Goal: Find specific page/section: Find specific page/section

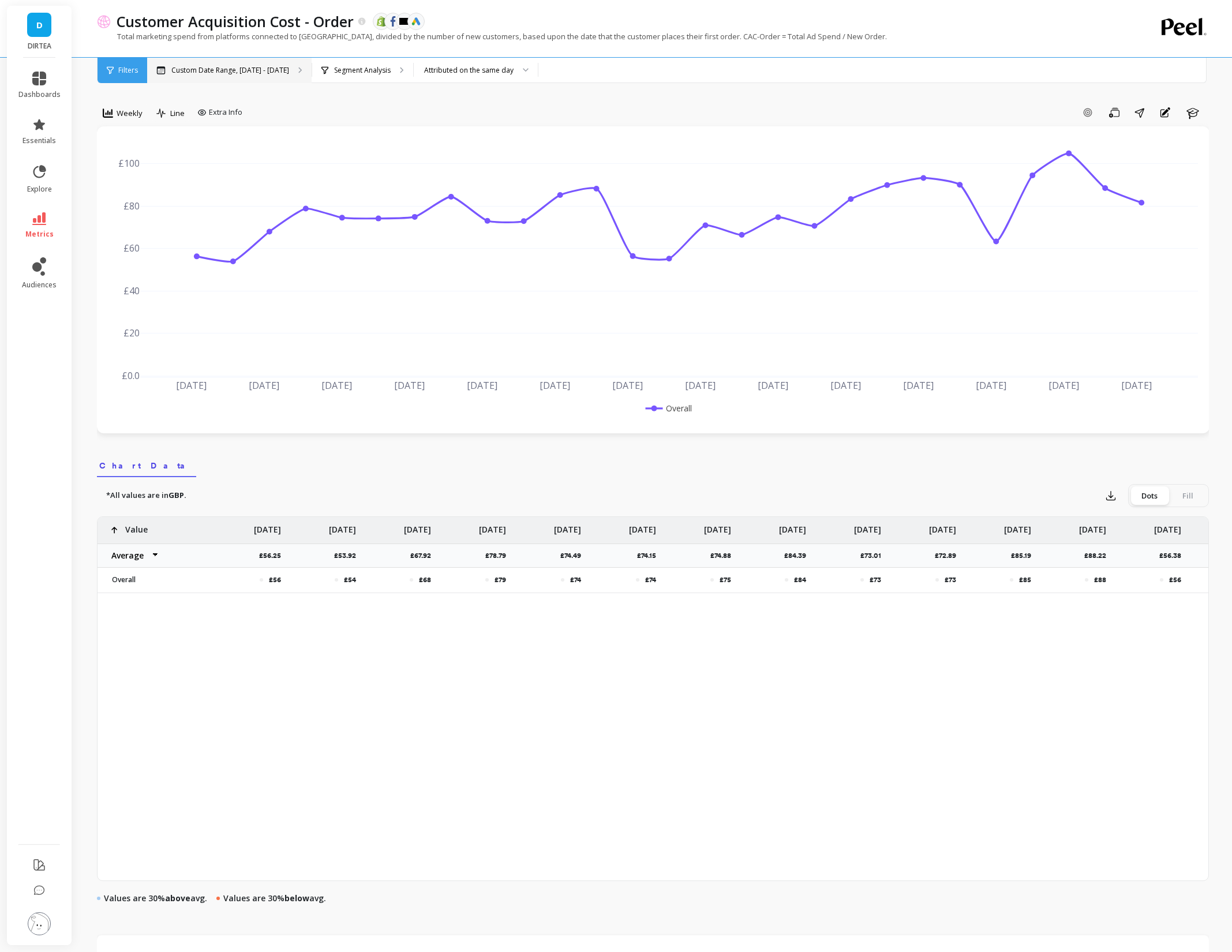
click at [243, 64] on div "Custom Date Range, [DATE] - [DATE]" at bounding box center [229, 70] width 164 height 26
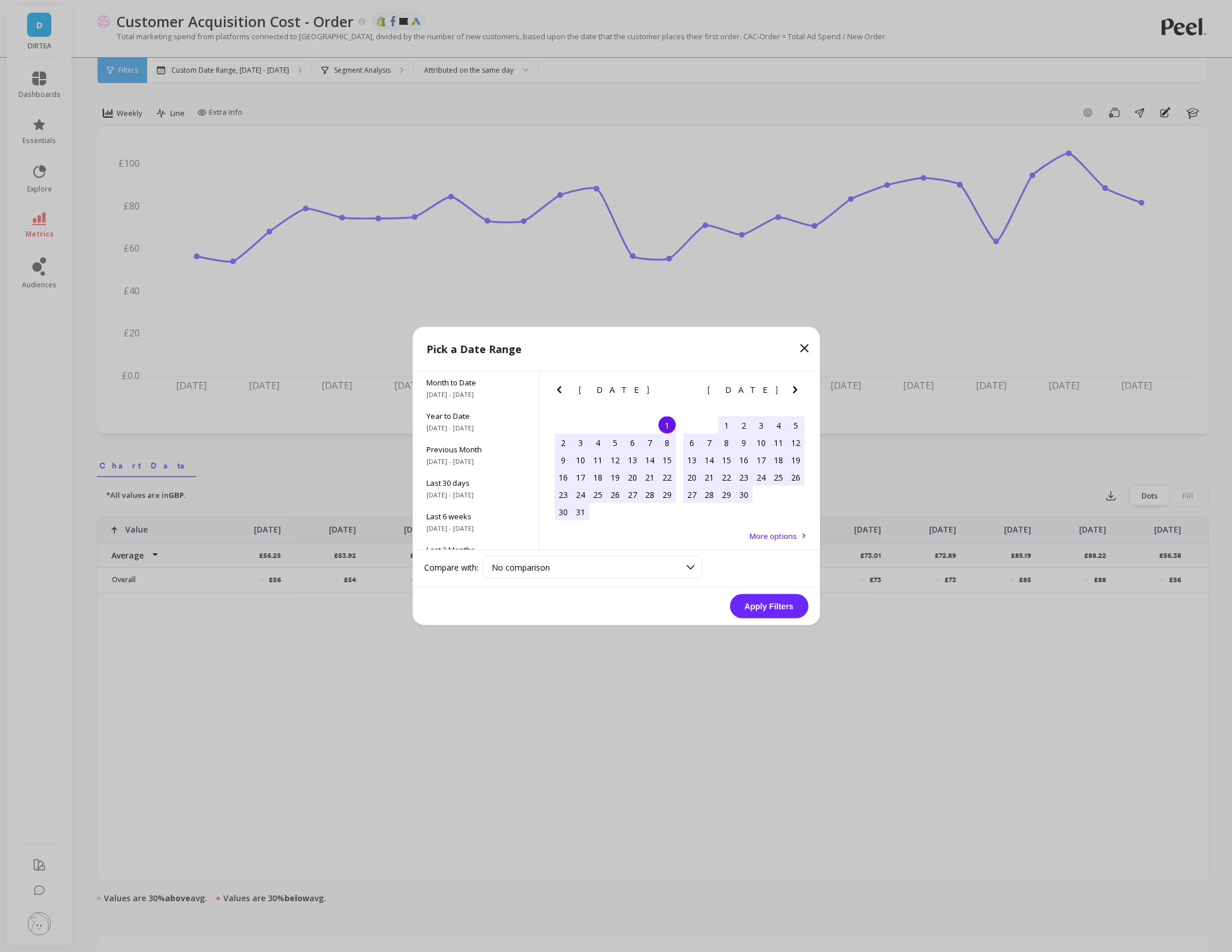
click at [767, 609] on button "Apply Filters" at bounding box center [770, 607] width 79 height 24
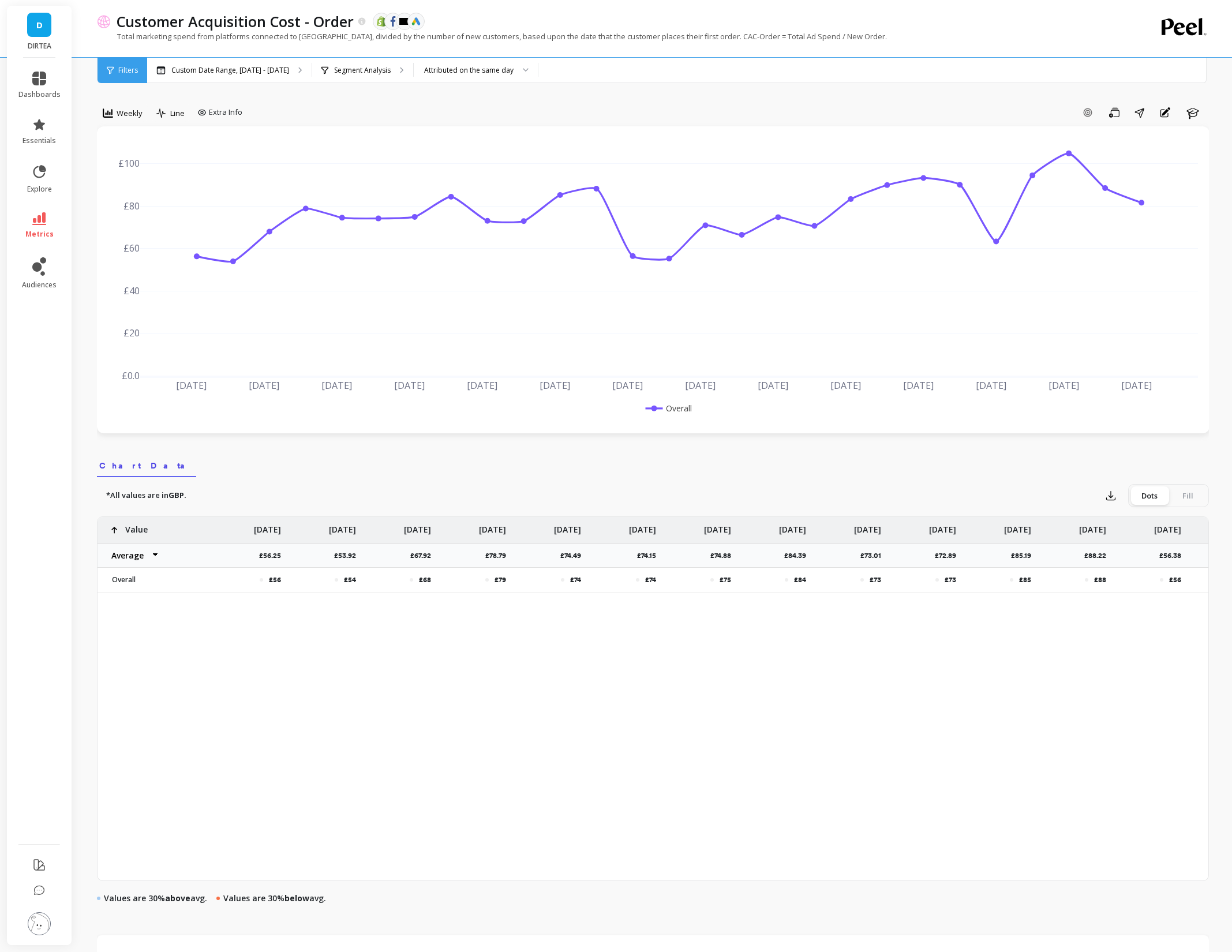
click at [79, 398] on div "Customer Acquisition Cost - Order The data you are viewing comes from: Shopify …" at bounding box center [655, 646] width 1154 height 1292
click at [28, 81] on link "dashboards" at bounding box center [39, 85] width 42 height 28
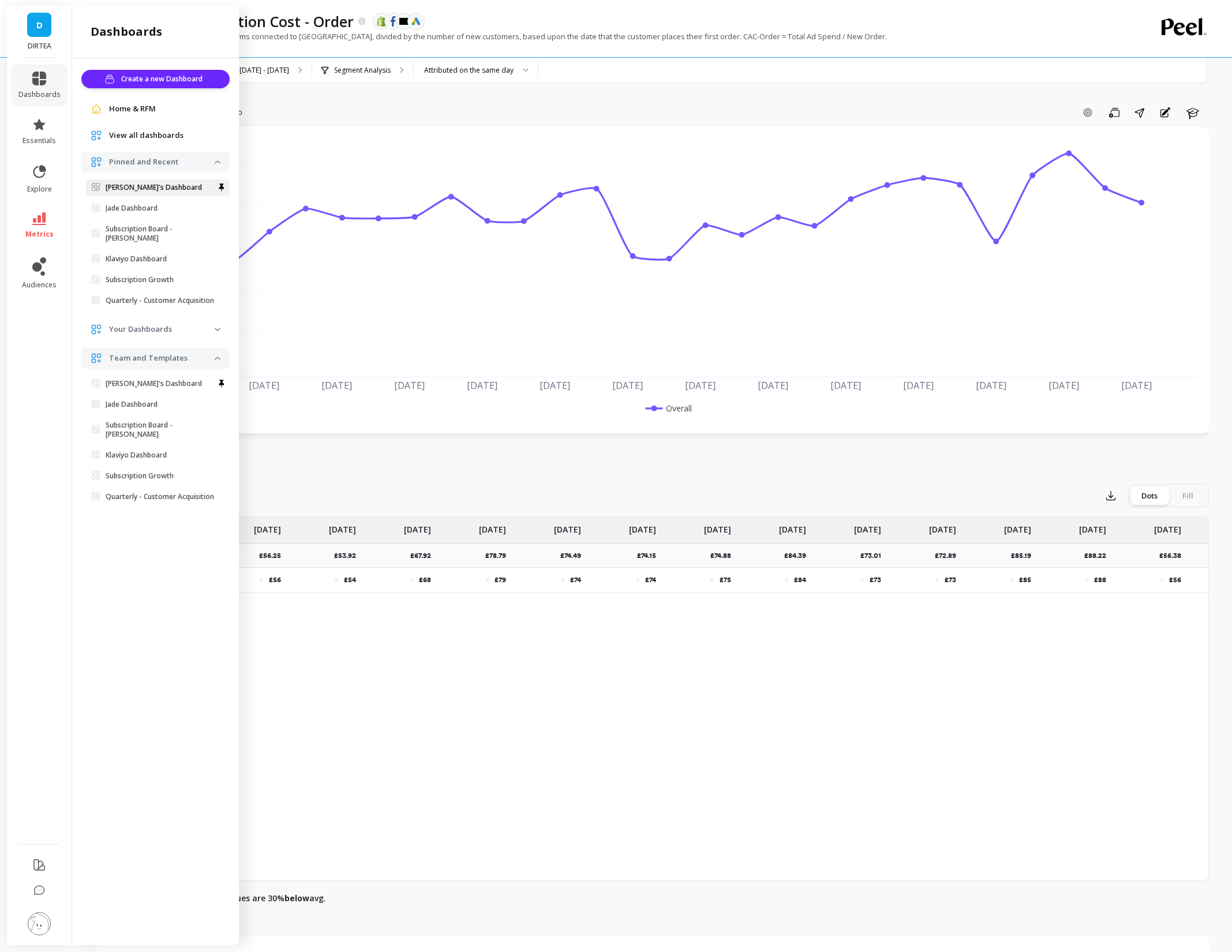
click at [137, 188] on p "[PERSON_NAME]'s Dashboard" at bounding box center [153, 187] width 96 height 9
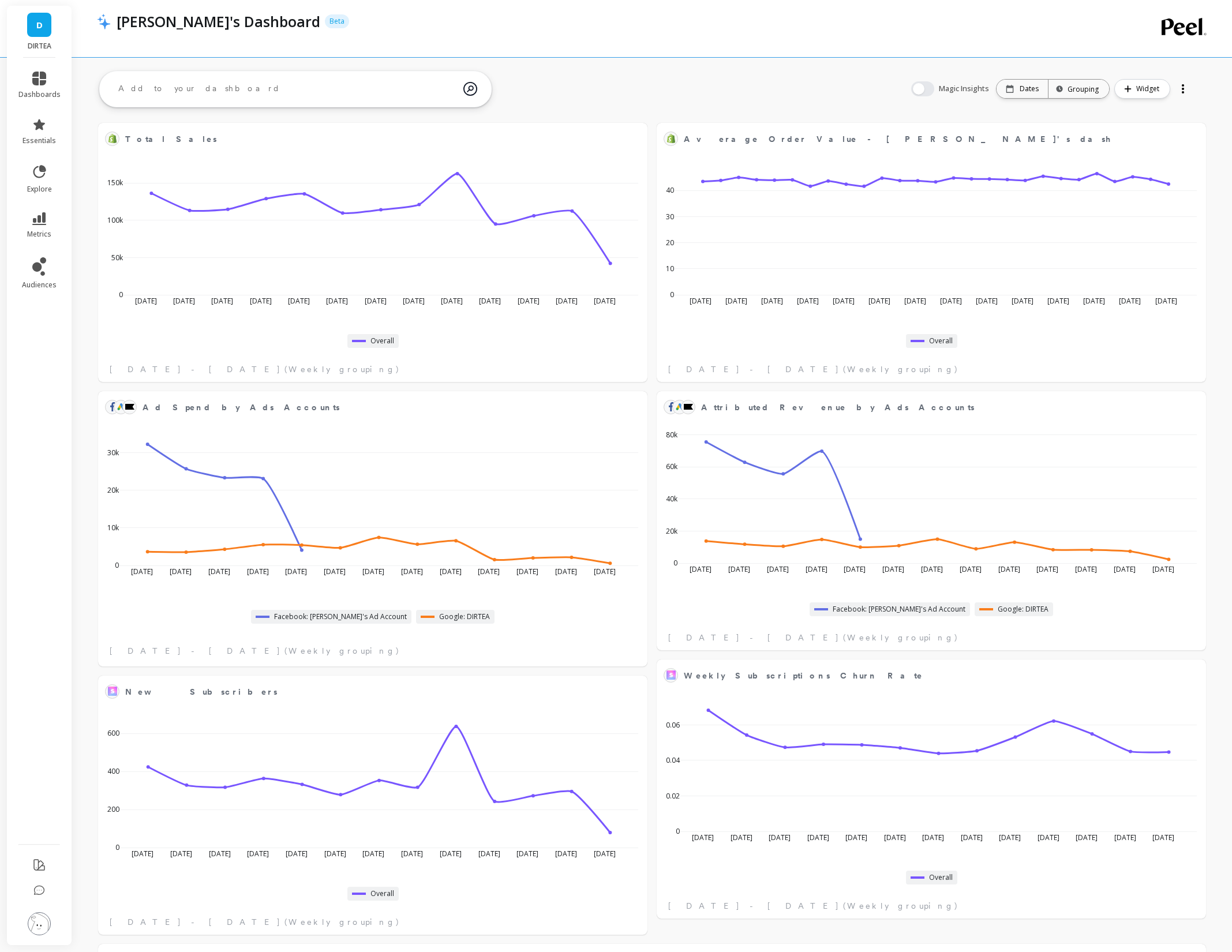
scroll to position [202, 1083]
